Goal: Information Seeking & Learning: Find specific fact

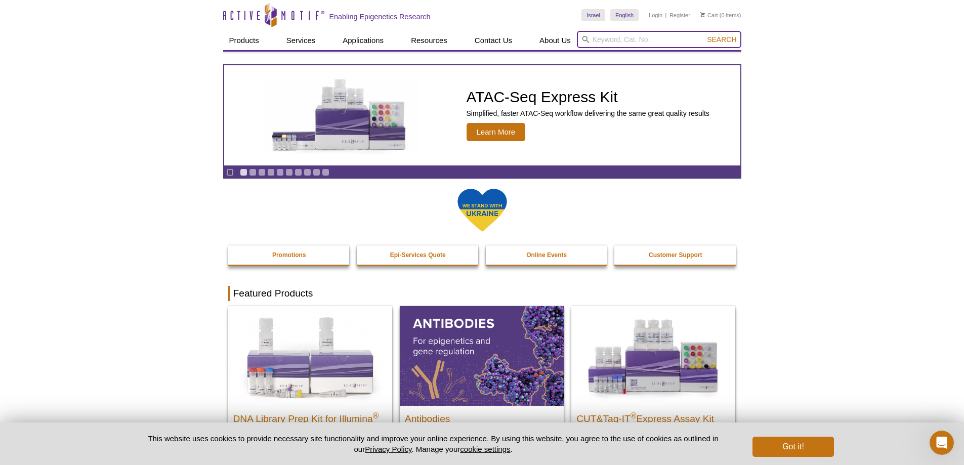
click at [639, 42] on input "search" at bounding box center [659, 39] width 165 height 17
click at [669, 34] on input "search" at bounding box center [659, 39] width 165 height 17
paste input "Ubiquitin"
type input "Ubiquitin"
click at [730, 39] on span "Search" at bounding box center [721, 39] width 29 height 8
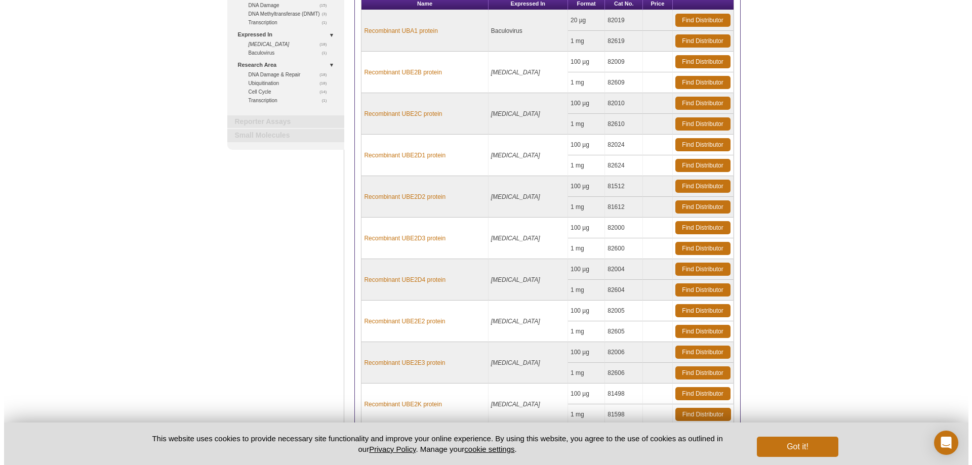
scroll to position [285, 0]
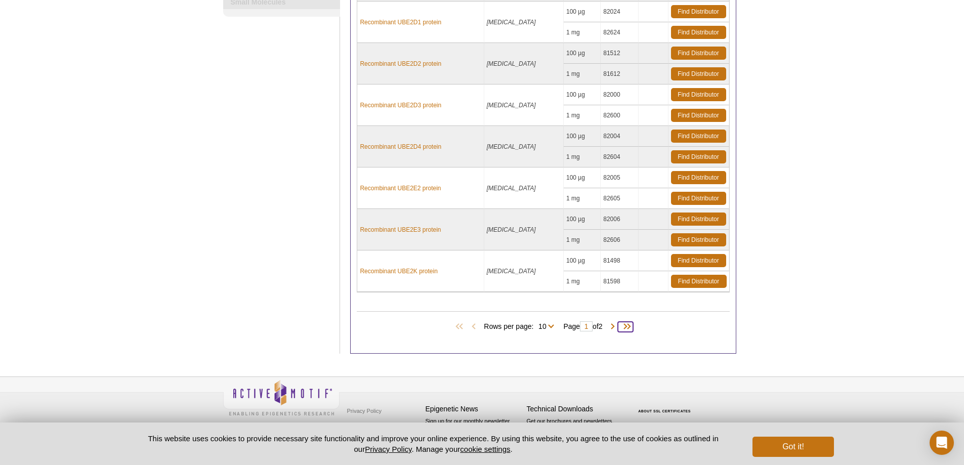
click at [630, 330] on span at bounding box center [625, 327] width 15 height 10
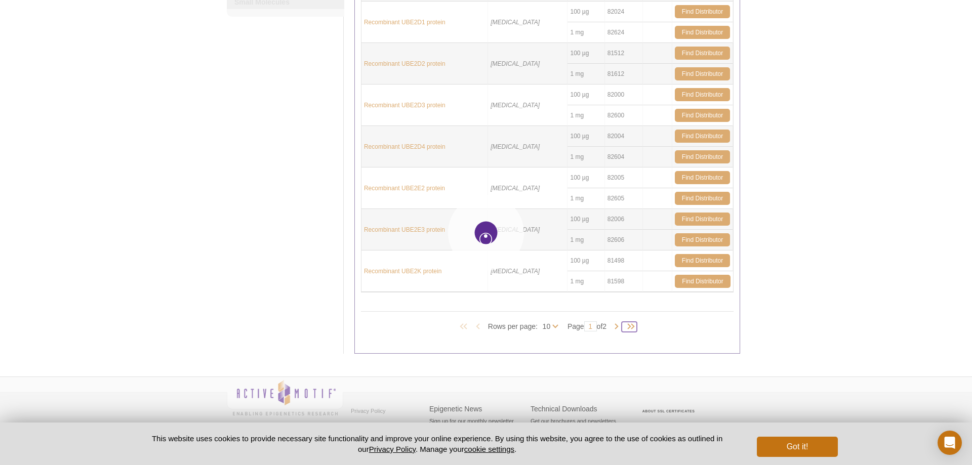
type input "2"
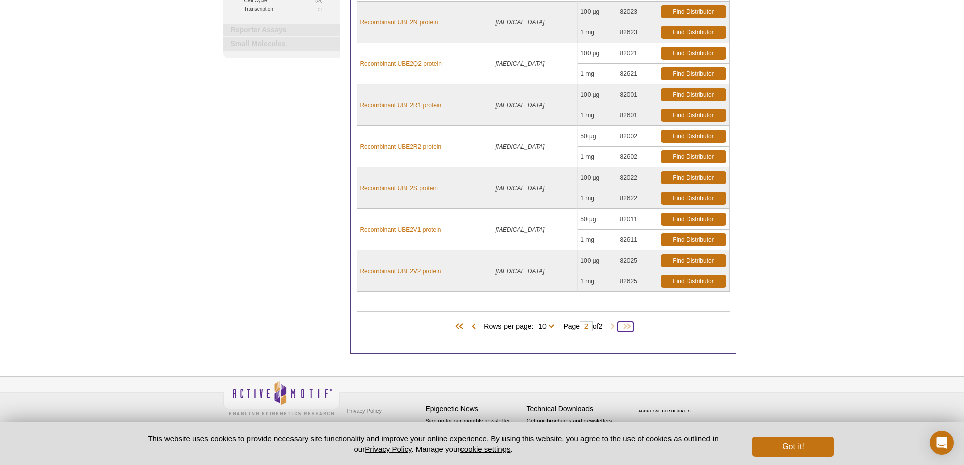
click at [630, 330] on span at bounding box center [625, 327] width 15 height 10
click at [469, 324] on span at bounding box center [474, 327] width 10 height 10
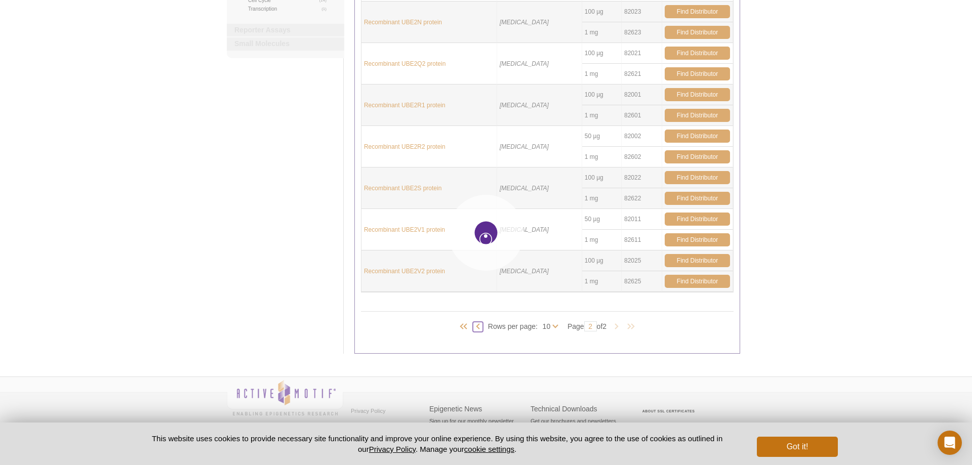
type input "1"
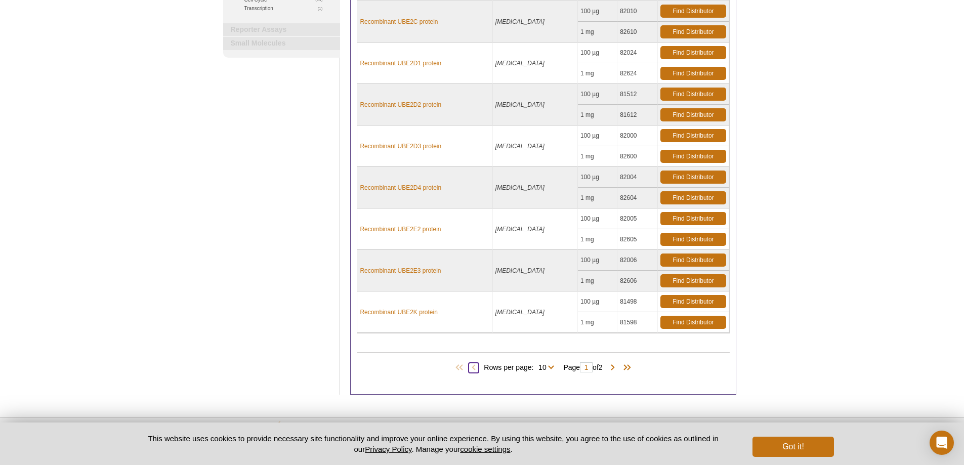
click at [469, 365] on span at bounding box center [474, 368] width 10 height 10
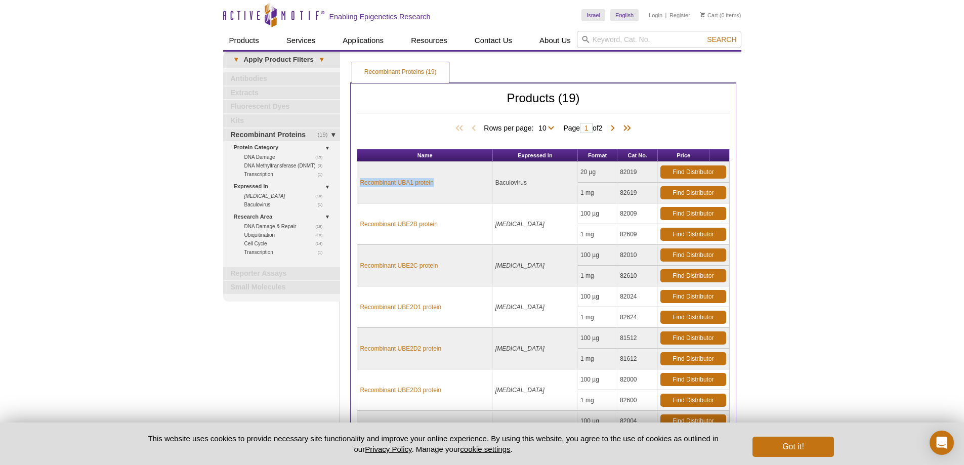
drag, startPoint x: 449, startPoint y: 187, endPoint x: 368, endPoint y: 174, distance: 82.1
click at [368, 174] on td "Recombinant UBA1 protein" at bounding box center [424, 183] width 135 height 42
click at [449, 191] on td "Recombinant UBA1 protein" at bounding box center [424, 183] width 135 height 42
click at [411, 181] on link "Recombinant UBA1 protein" at bounding box center [396, 182] width 73 height 9
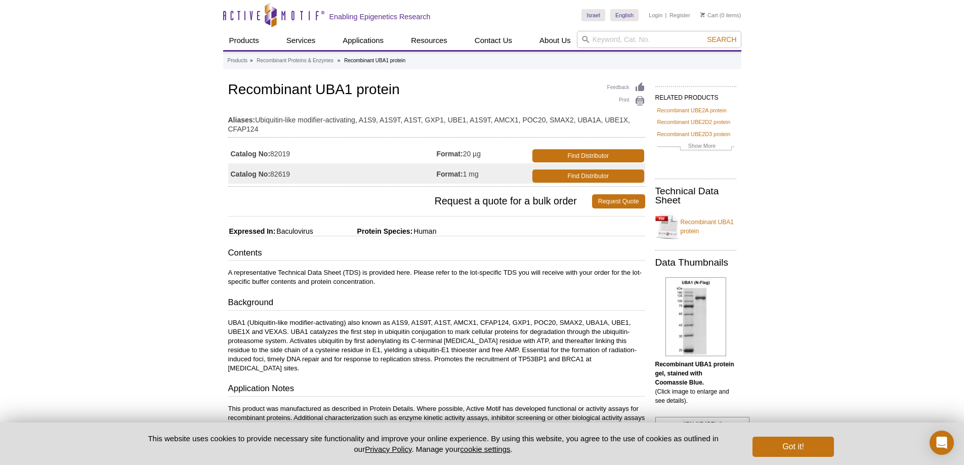
scroll to position [51, 0]
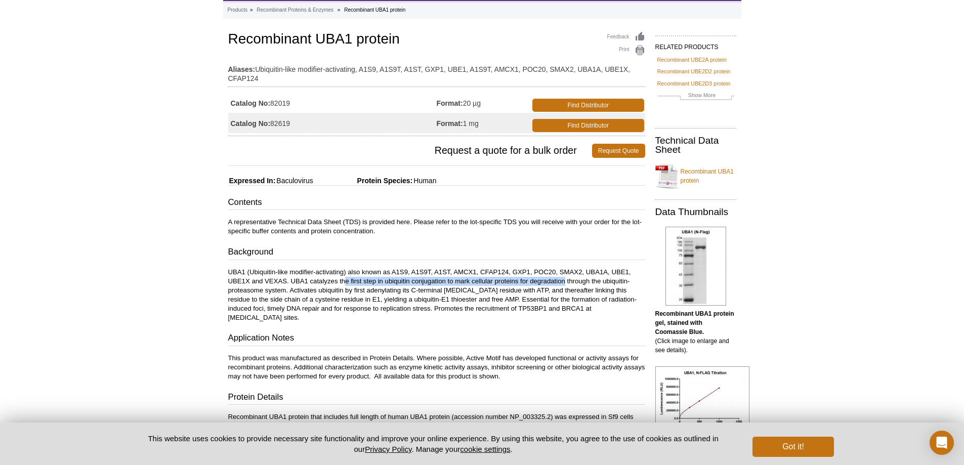
drag, startPoint x: 347, startPoint y: 279, endPoint x: 564, endPoint y: 282, distance: 217.2
click at [564, 282] on p "UBA1 (Ubiquitin-like modifier-activating) also known as A1S9, A1S9T, A1ST, AMCX…" at bounding box center [436, 295] width 417 height 55
click at [423, 315] on div "Contents A representative Technical Data Sheet (TDS) is provided here. Please r…" at bounding box center [436, 333] width 417 height 275
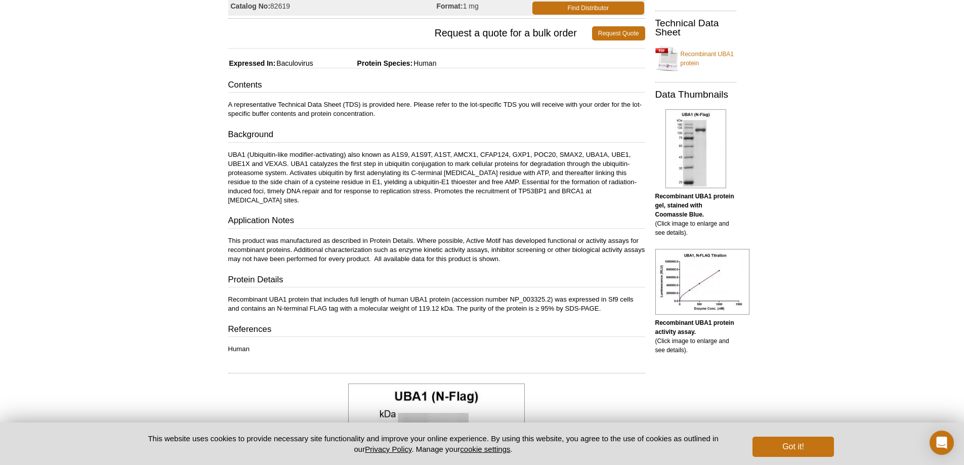
scroll to position [0, 0]
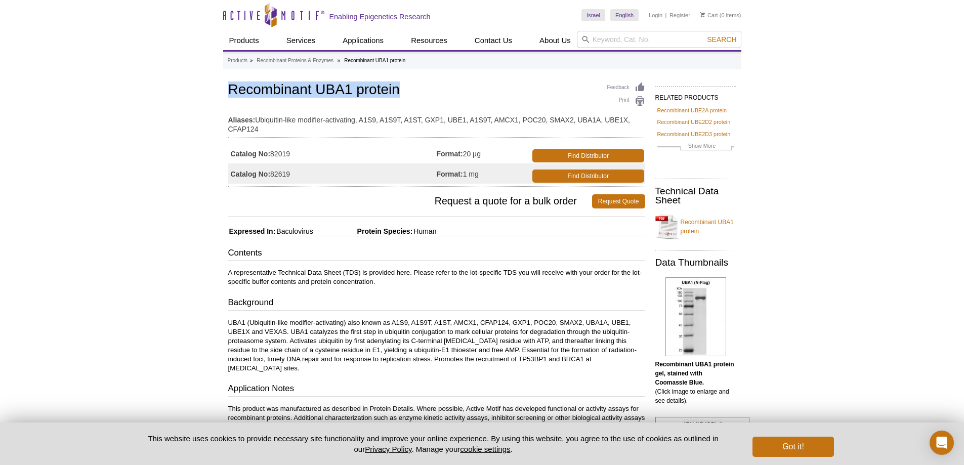
drag, startPoint x: 426, startPoint y: 90, endPoint x: 198, endPoint y: 84, distance: 227.4
click at [377, 126] on td "Aliases: Ubiquitin-like modifier-activating, A1S9, A1S9T, A1ST, GXP1, UBE1, A1S…" at bounding box center [436, 121] width 417 height 25
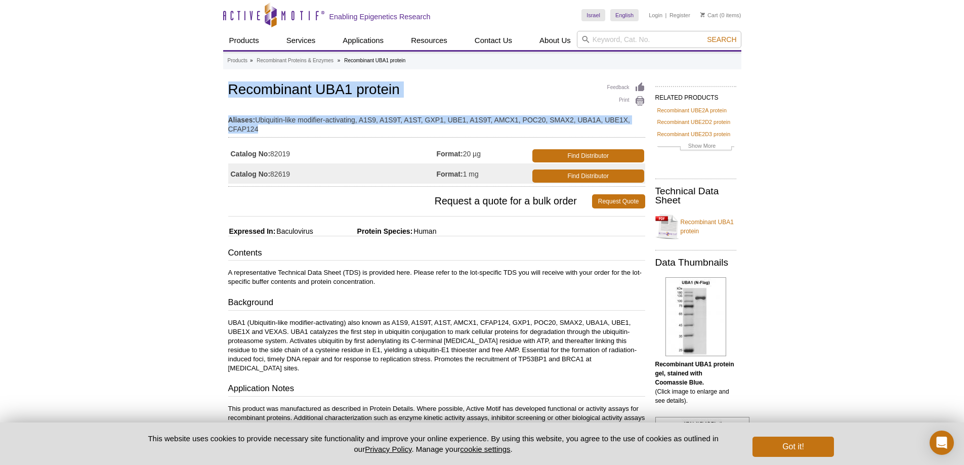
drag, startPoint x: 366, startPoint y: 126, endPoint x: 201, endPoint y: 73, distance: 173.2
click at [281, 114] on td "Aliases: Ubiquitin-like modifier-activating, A1S9, A1S9T, A1ST, GXP1, UBE1, A1S…" at bounding box center [436, 121] width 417 height 25
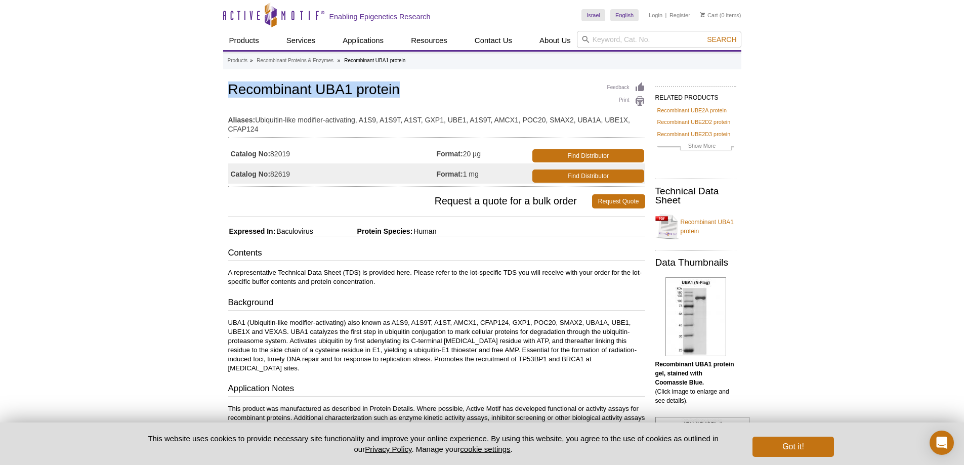
drag, startPoint x: 315, startPoint y: 90, endPoint x: 232, endPoint y: 83, distance: 83.3
click at [232, 83] on h1 "Recombinant UBA1 protein" at bounding box center [436, 90] width 417 height 17
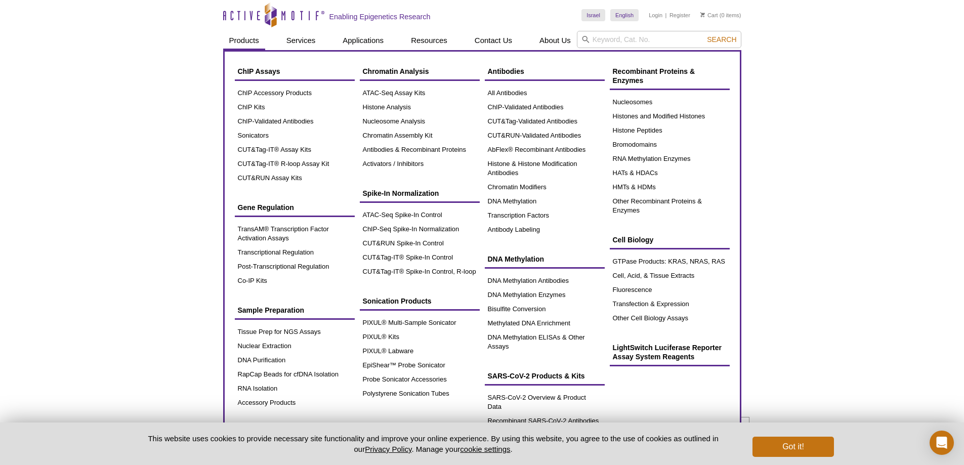
copy h1 "Recombinant UBA1 protein"
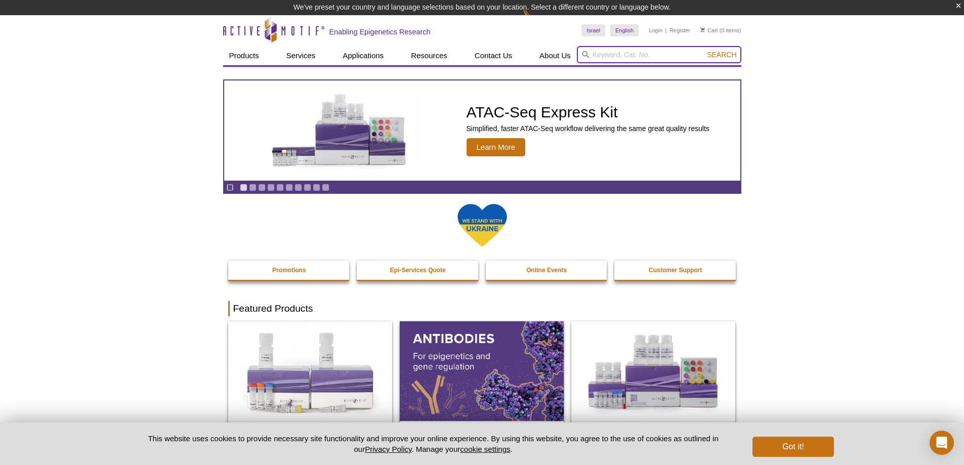
click at [629, 59] on input "search" at bounding box center [659, 54] width 165 height 17
paste input "Recombinant UBA1 protein"
type input "Recombinant UBA1 protein"
click at [682, 53] on input "Recombinant UBA1 protein" at bounding box center [659, 54] width 165 height 17
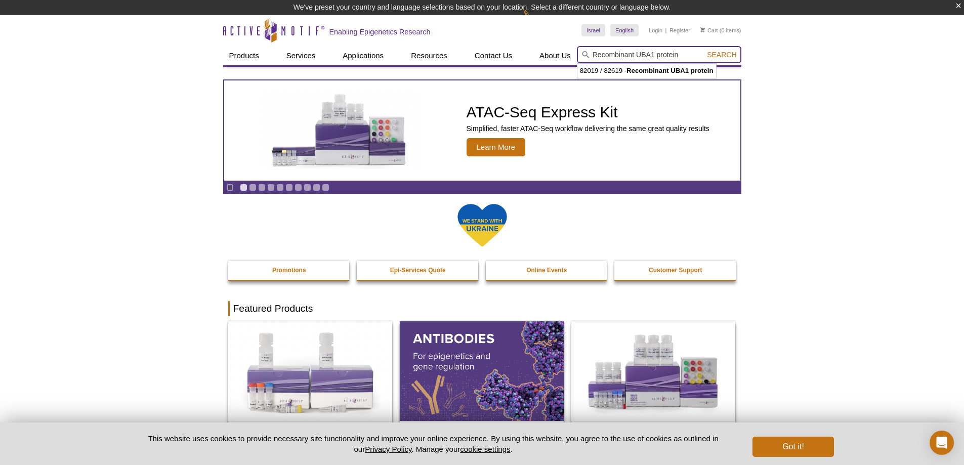
click at [682, 53] on input "Recombinant UBA1 protein" at bounding box center [659, 54] width 165 height 17
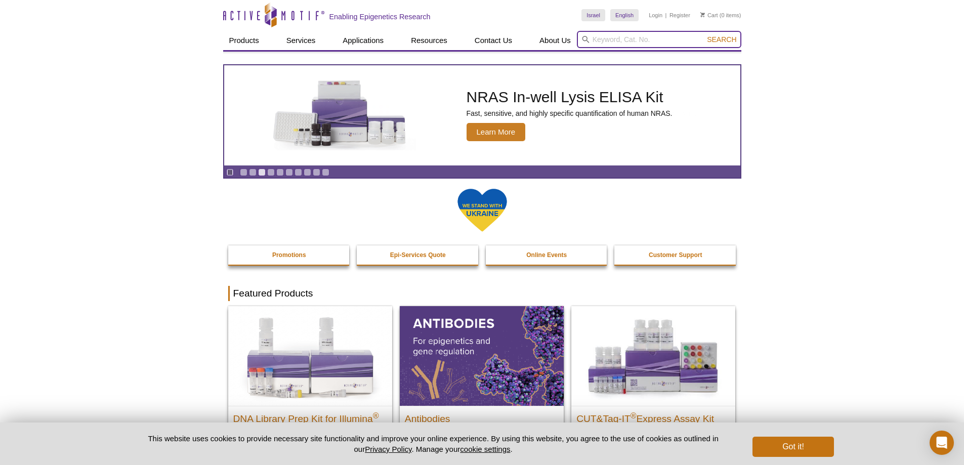
click at [670, 47] on input "search" at bounding box center [659, 39] width 165 height 17
paste input "Ubiquitin"
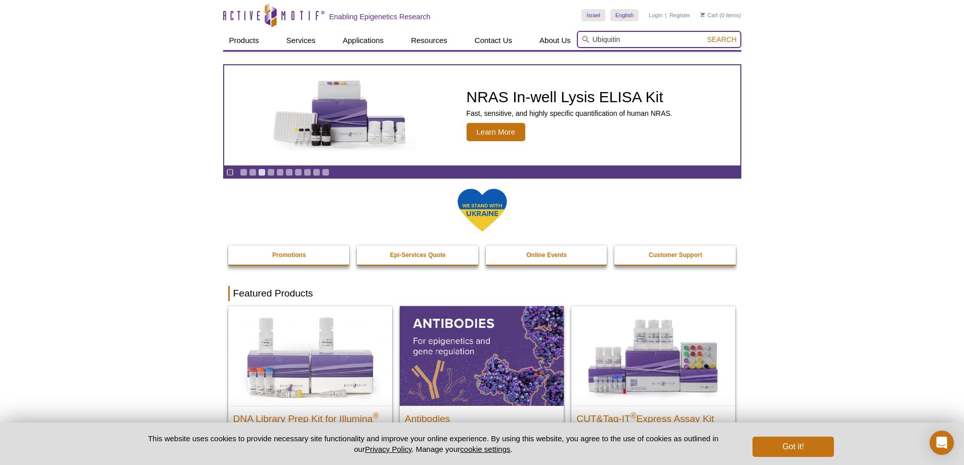
type input "Ubiquitin"
click at [713, 38] on span "Search" at bounding box center [721, 39] width 29 height 8
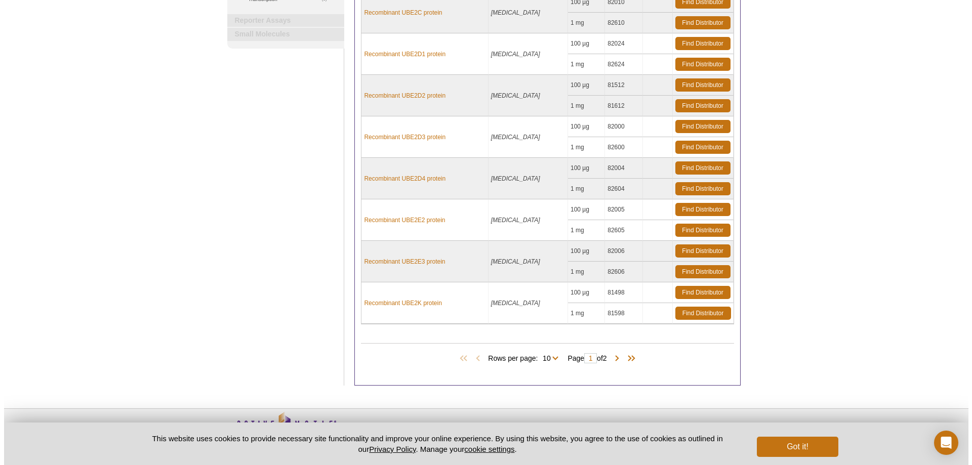
scroll to position [285, 0]
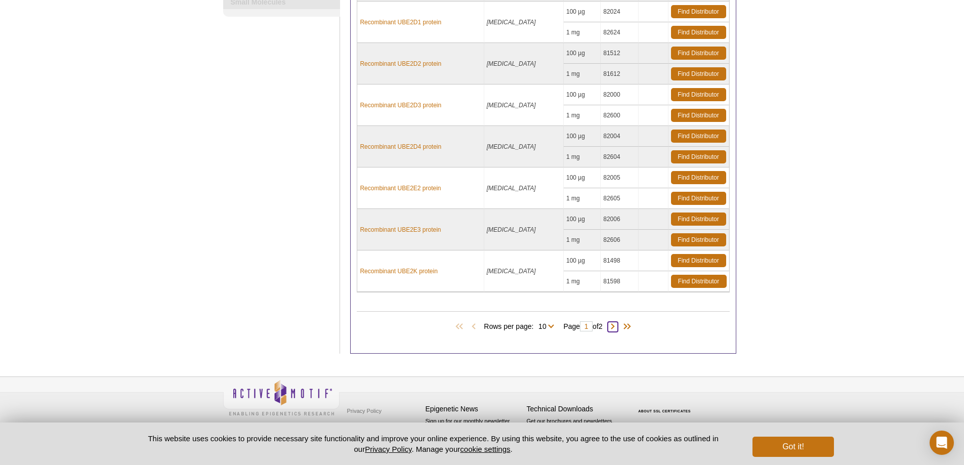
click at [618, 325] on span at bounding box center [613, 327] width 10 height 10
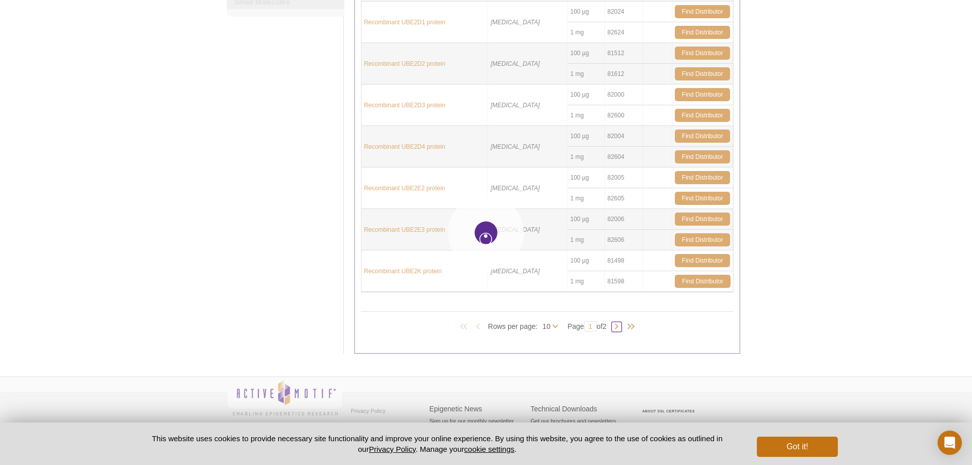
type input "2"
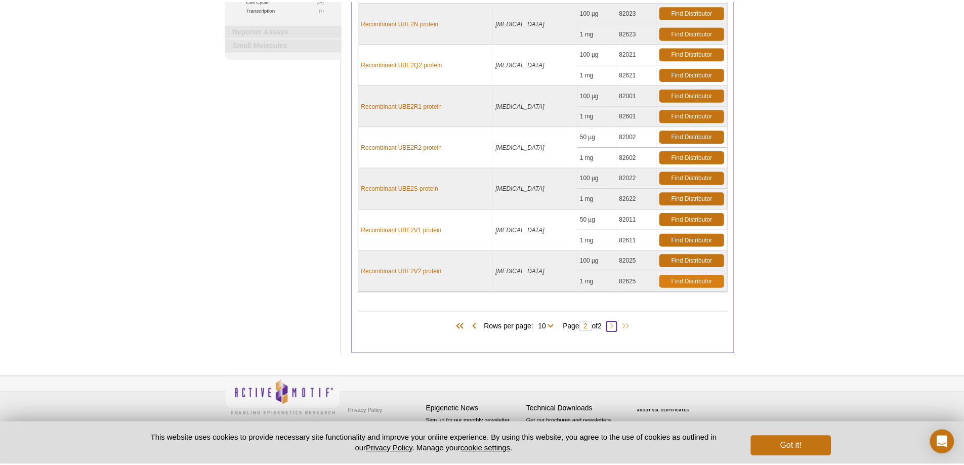
scroll to position [244, 0]
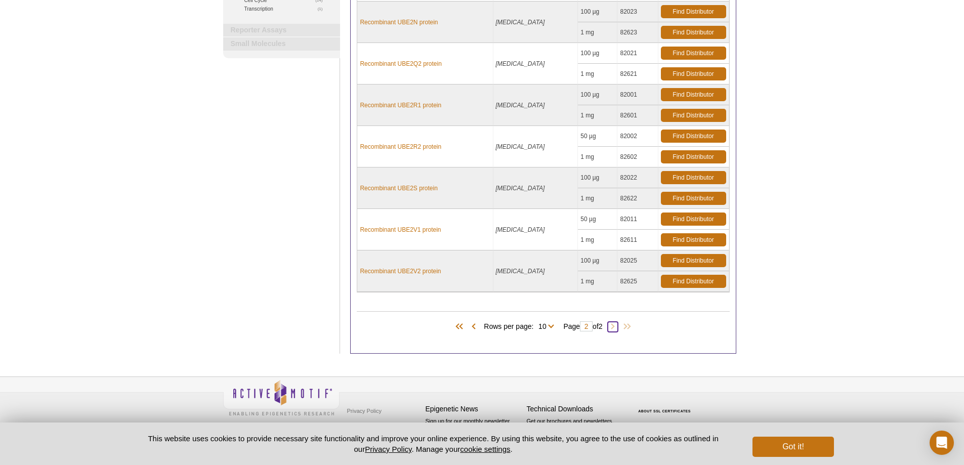
click at [617, 325] on span at bounding box center [613, 327] width 10 height 10
click at [459, 324] on span at bounding box center [461, 327] width 15 height 10
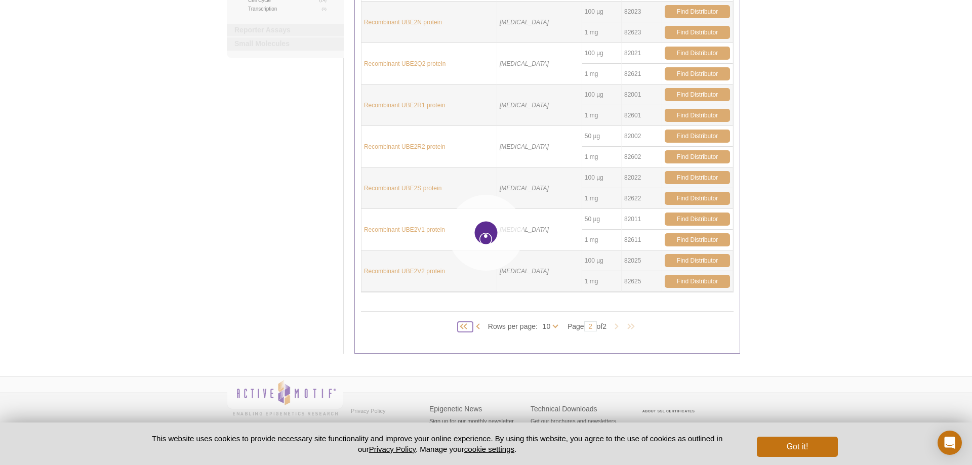
type input "1"
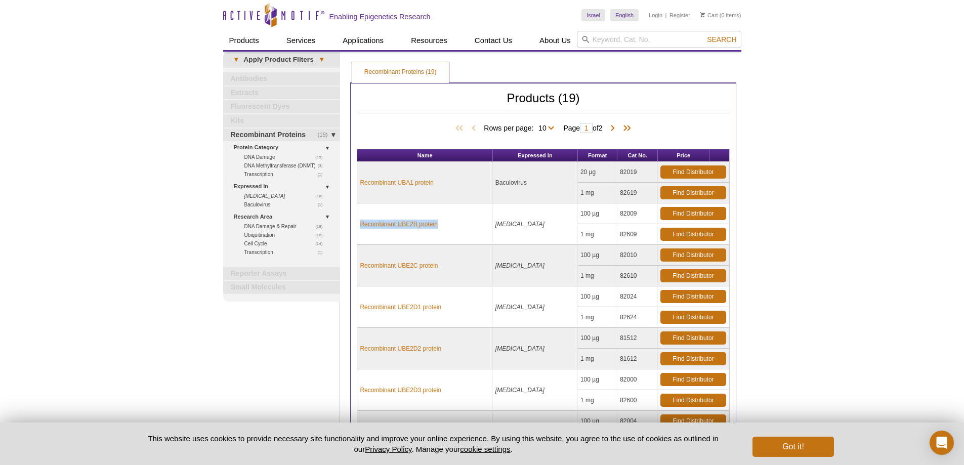
drag, startPoint x: 455, startPoint y: 219, endPoint x: 360, endPoint y: 225, distance: 95.4
click at [360, 225] on td "Recombinant UBE2B protein" at bounding box center [424, 224] width 135 height 42
copy link "Recombinant UBE2B protein"
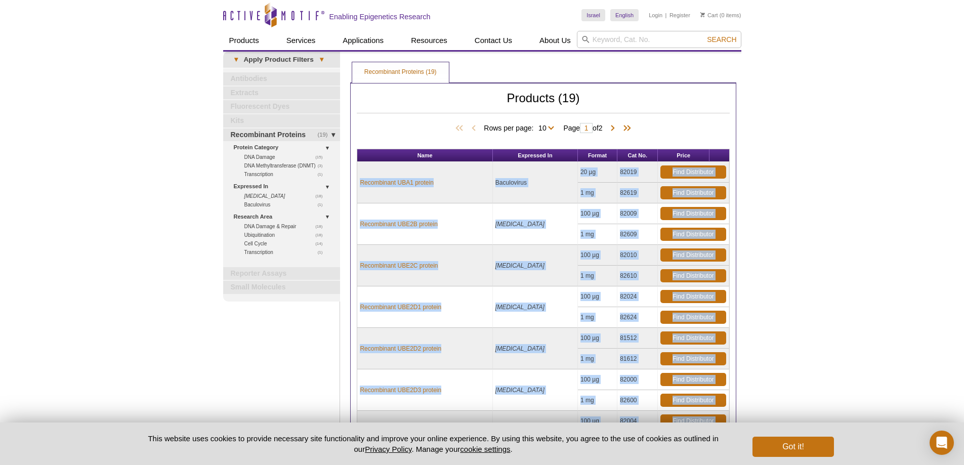
drag, startPoint x: 457, startPoint y: 362, endPoint x: 361, endPoint y: 173, distance: 211.7
click at [361, 173] on tbody "Recombinant UBA1 protein Baculovirus 20 µg 82019 Find Distributor 1 mg 82619 Fi…" at bounding box center [543, 369] width 372 height 415
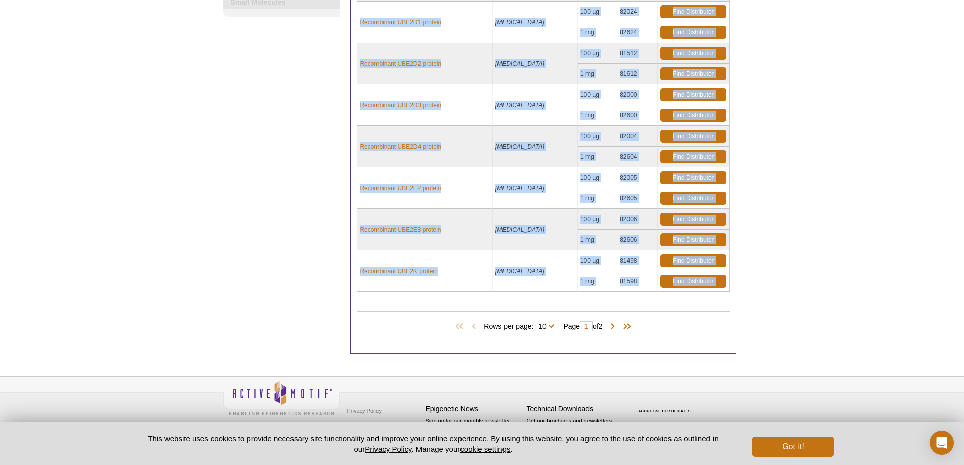
drag, startPoint x: 759, startPoint y: 311, endPoint x: 733, endPoint y: 243, distance: 72.6
click at [734, 227] on div "Active Motif Logo Enabling Epigenetics Research 0 Search Skip to content Active…" at bounding box center [482, 90] width 964 height 750
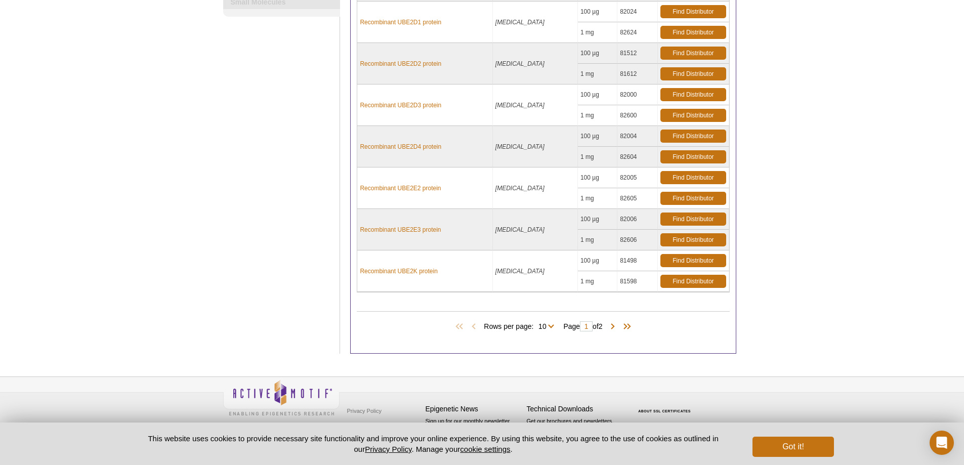
scroll to position [0, 0]
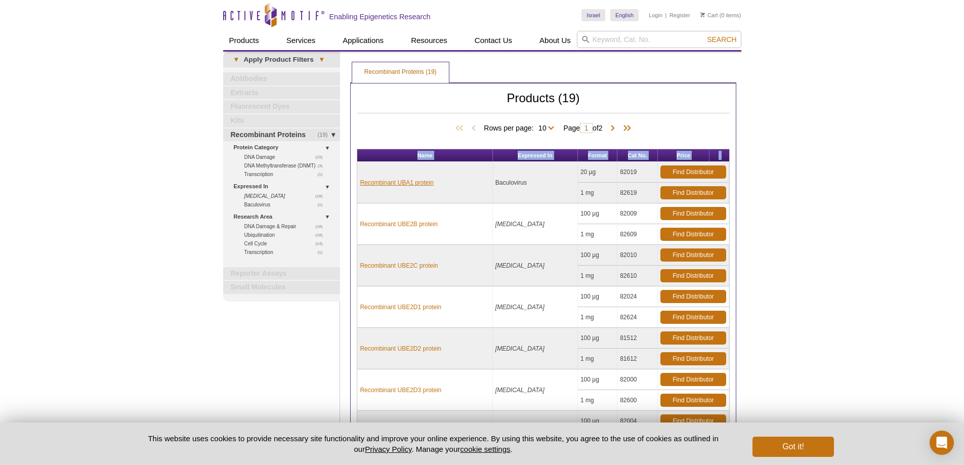
drag, startPoint x: 730, startPoint y: 281, endPoint x: 360, endPoint y: 180, distance: 383.1
click at [360, 180] on div "Products (19) Rows per page: 10 All 10 Page 1 of 2 Name Expressed In Format Cat…" at bounding box center [543, 361] width 386 height 556
copy table "Name Expressed In Format Cat No. Price"
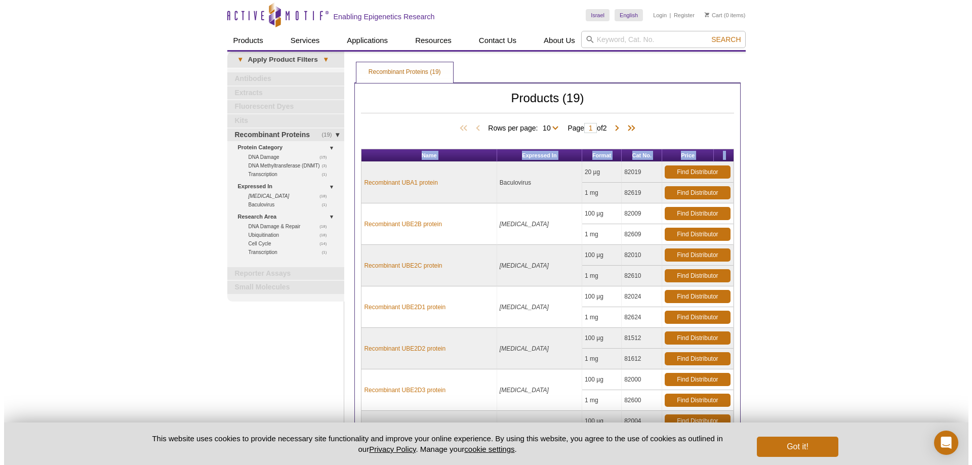
scroll to position [285, 0]
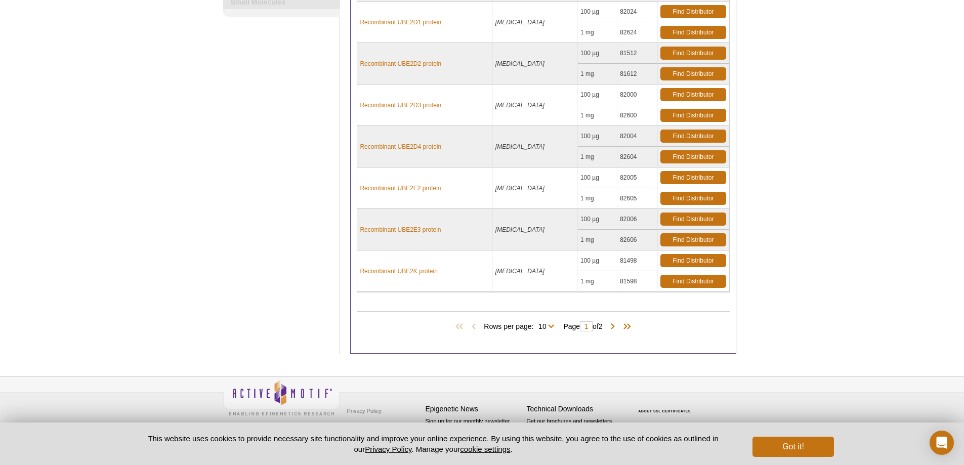
click at [607, 325] on span "Page 1 of 2" at bounding box center [582, 326] width 49 height 10
click at [615, 326] on span at bounding box center [613, 327] width 10 height 10
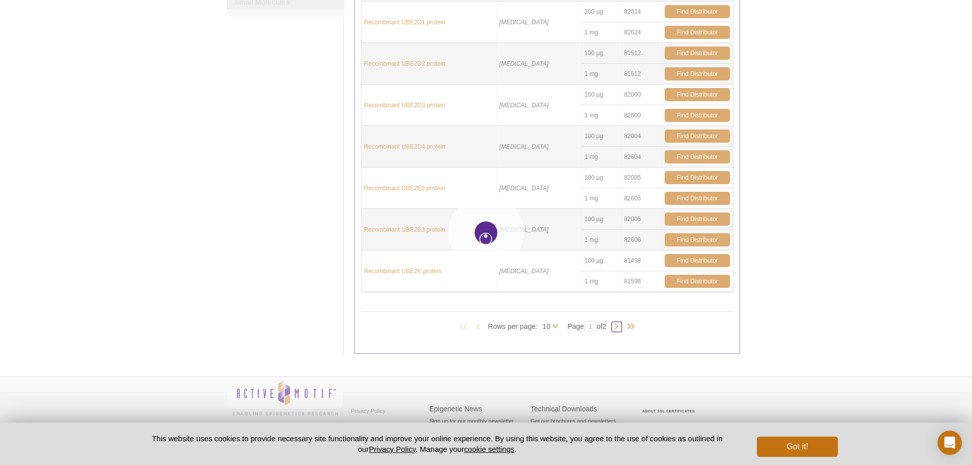
type input "2"
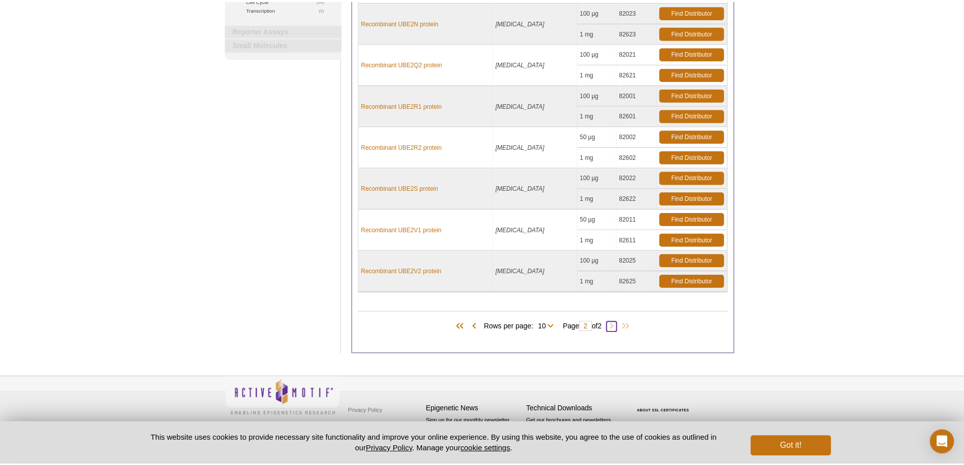
scroll to position [244, 0]
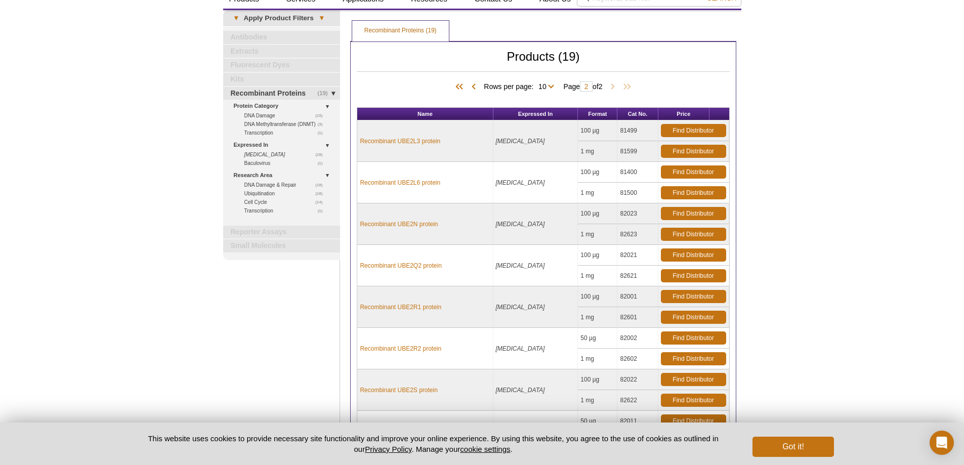
click at [462, 286] on tbody "Recombinant UBE2L3 protein [MEDICAL_DATA] 100 µg 81499 Find Distributor 1 mg 81…" at bounding box center [543, 307] width 372 height 374
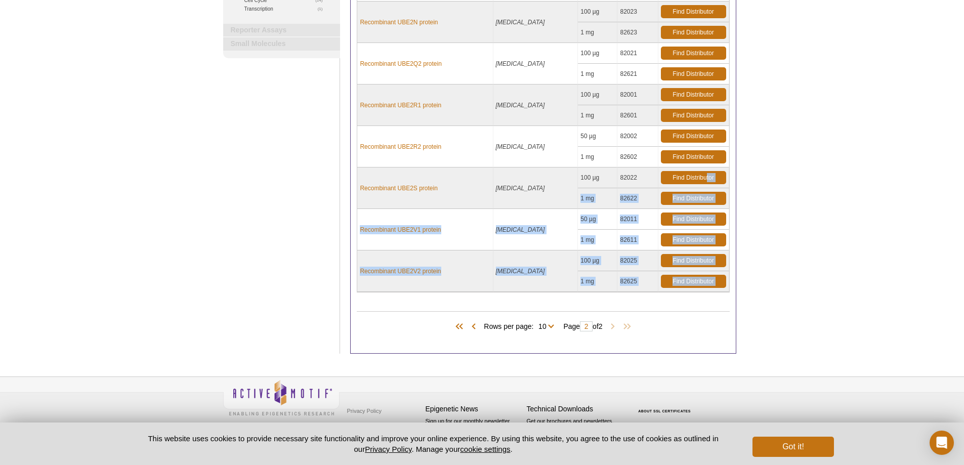
scroll to position [0, 0]
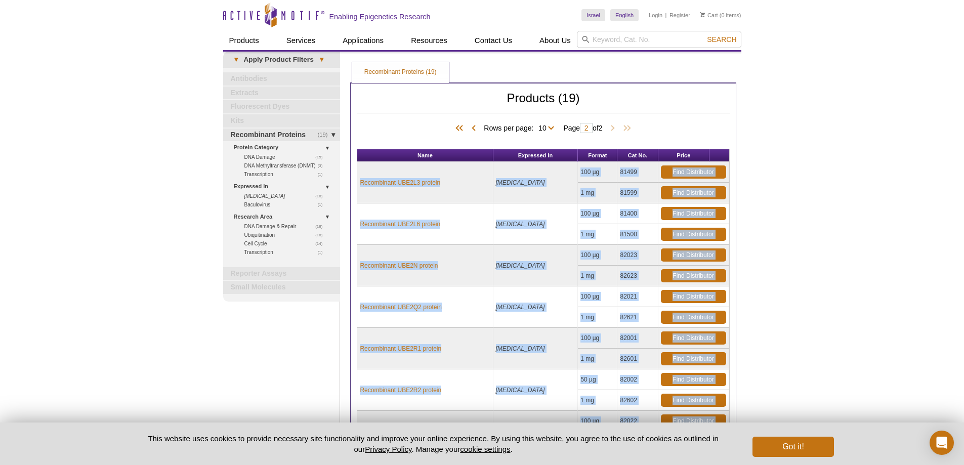
drag, startPoint x: 733, startPoint y: 304, endPoint x: 359, endPoint y: 180, distance: 394.1
click at [359, 180] on div "Products (19) Rows per page: 10 All 10 Page 2 of 2 Name Expressed In Format Cat…" at bounding box center [543, 340] width 386 height 515
copy div "Recombinant UBE2L3 protein [MEDICAL_DATA] 100 µg 81499 Find Distributor 1 mg 81…"
click at [167, 311] on div "Active Motif Logo Enabling Epigenetics Research 0 Search Skip to content Active…" at bounding box center [482, 354] width 964 height 709
